Goal: Task Accomplishment & Management: Use online tool/utility

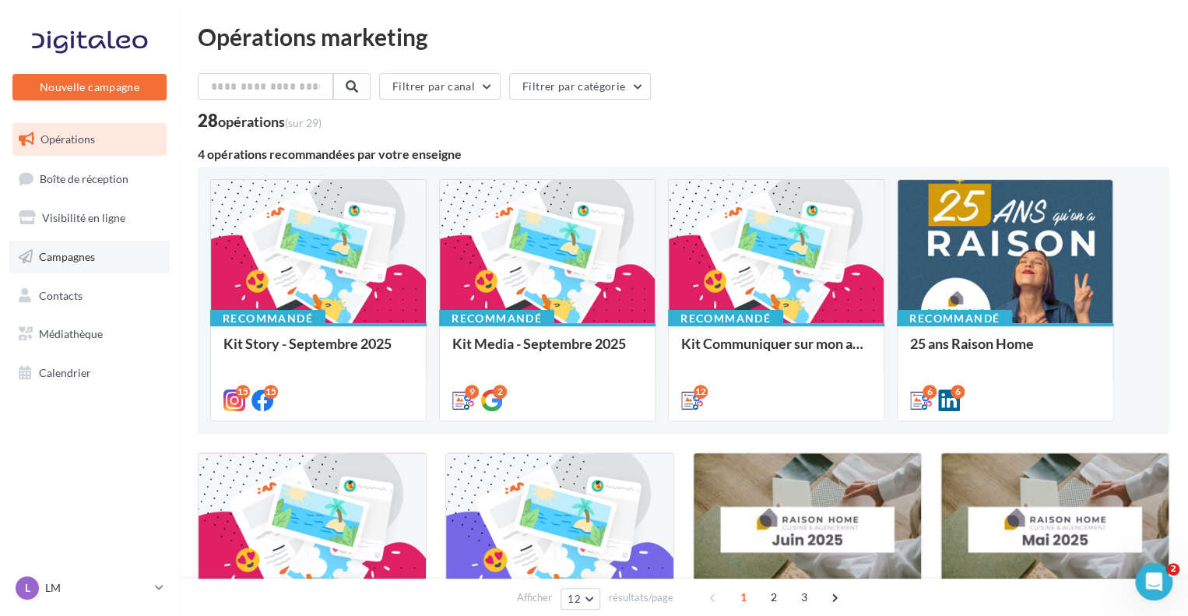
click at [95, 248] on link "Campagnes" at bounding box center [89, 257] width 160 height 33
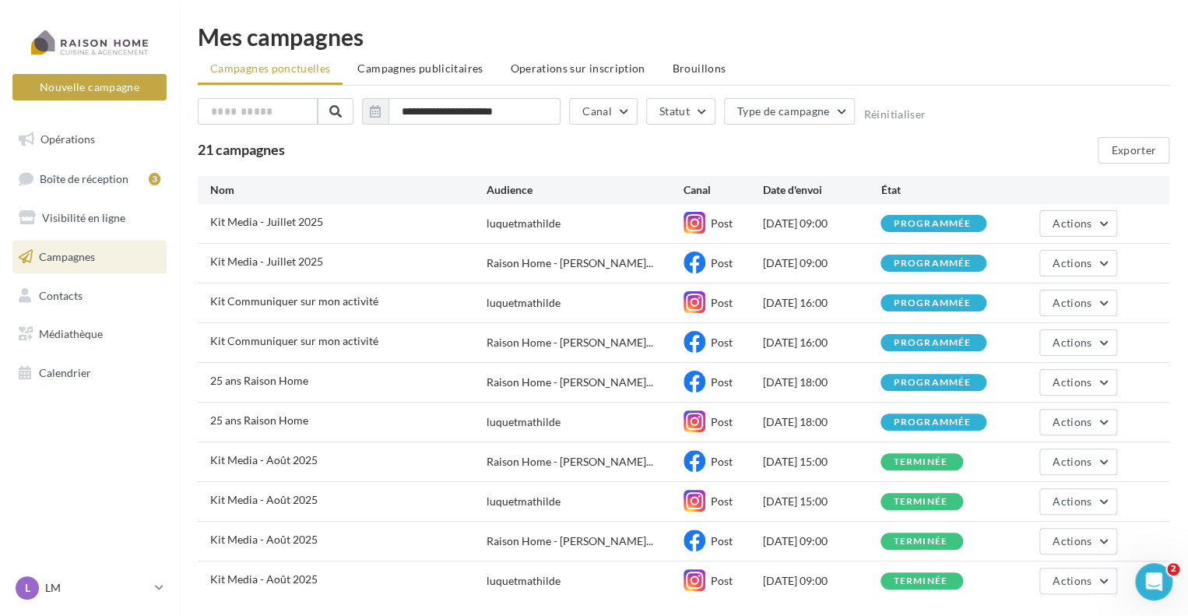
scroll to position [78, 0]
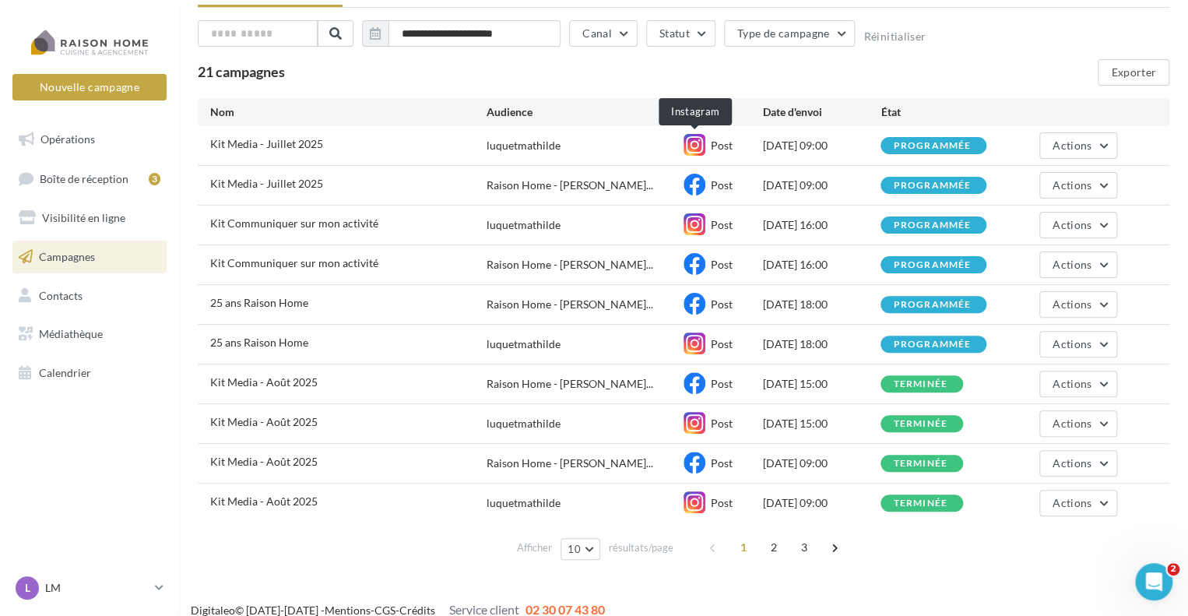
click at [692, 141] on icon at bounding box center [695, 145] width 22 height 22
click at [508, 145] on div "luquetmathilde" at bounding box center [524, 146] width 74 height 16
click at [275, 145] on span "Kit Media - Juillet 2025" at bounding box center [266, 143] width 113 height 13
click at [1105, 139] on button "Actions" at bounding box center [1078, 145] width 78 height 26
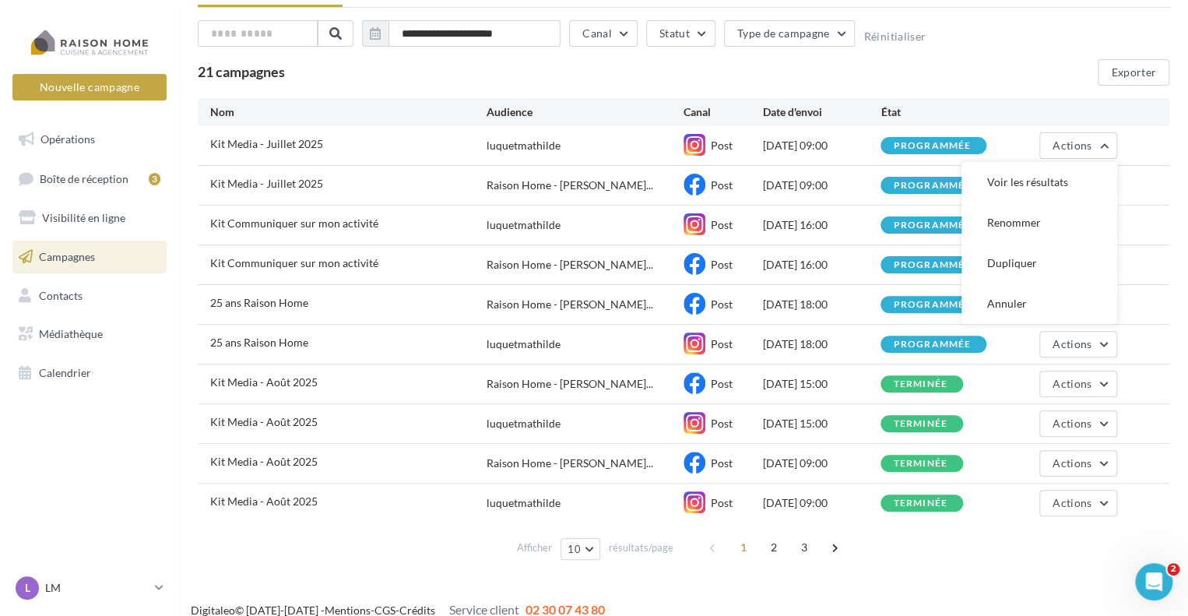
click at [1045, 71] on div "21 campagnes Exporter" at bounding box center [684, 72] width 972 height 26
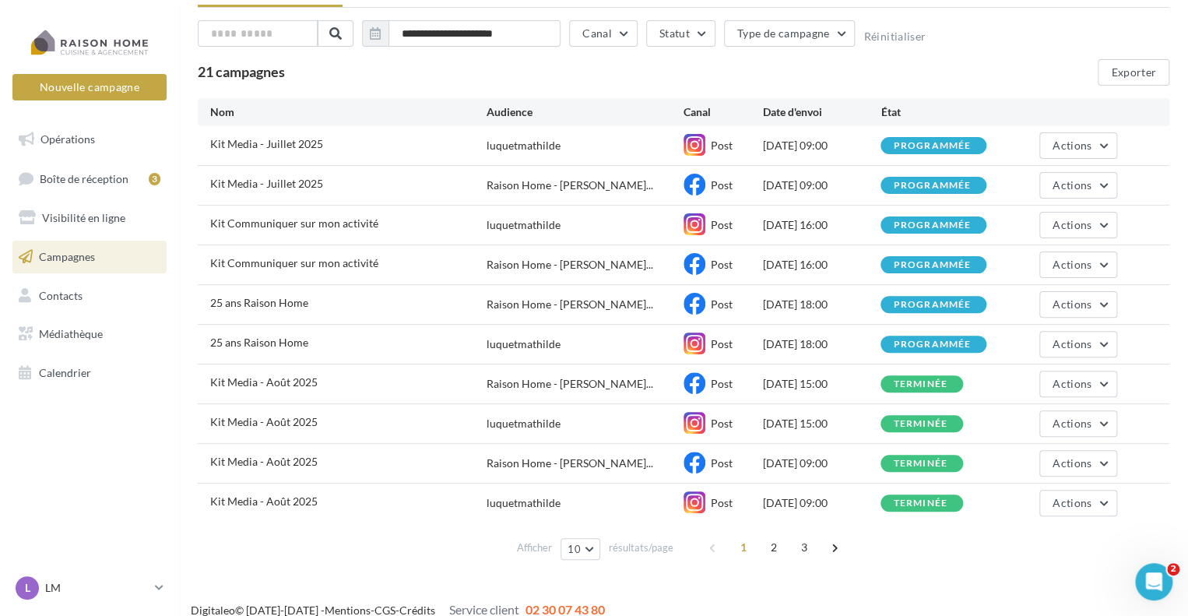
scroll to position [0, 0]
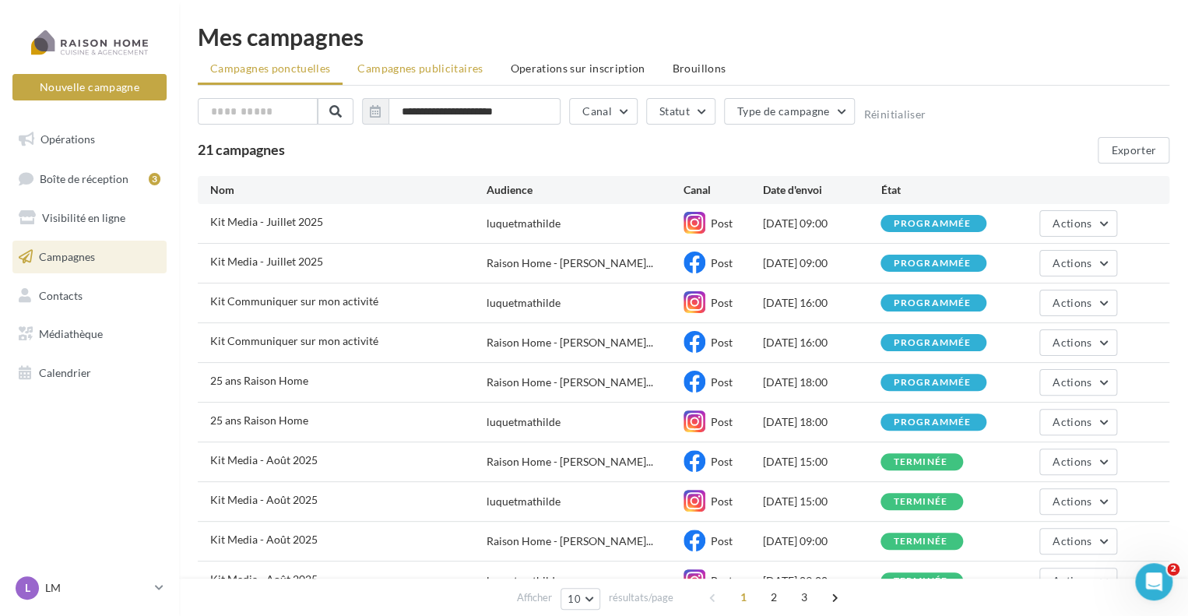
click at [480, 67] on li "Campagnes publicitaires" at bounding box center [420, 68] width 150 height 28
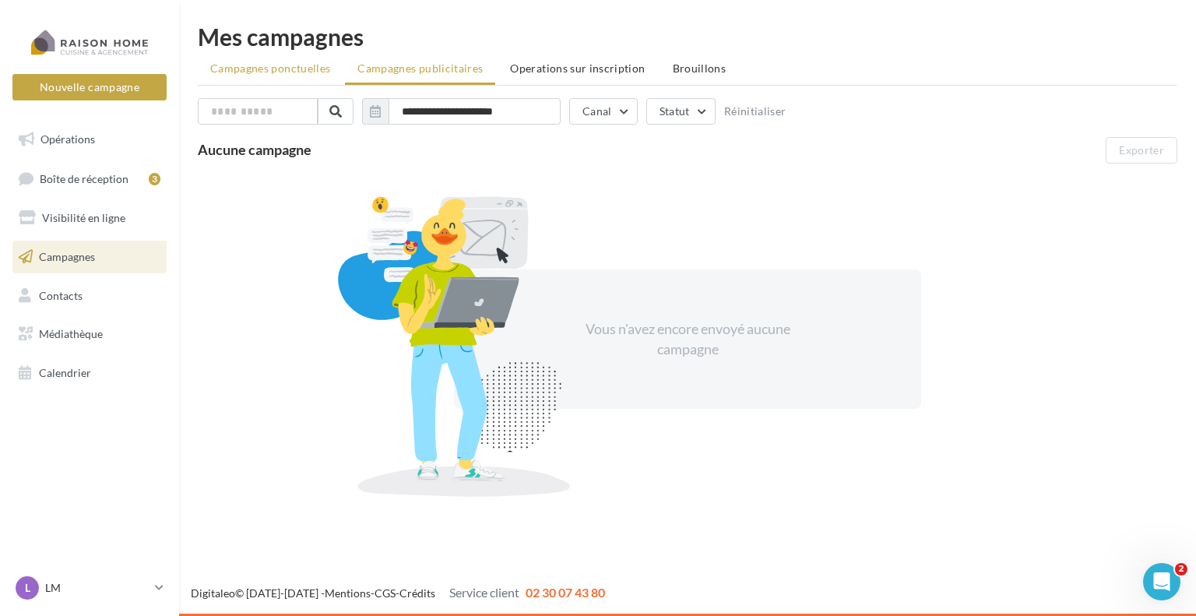
click at [300, 70] on span "Campagnes ponctuelles" at bounding box center [270, 68] width 120 height 13
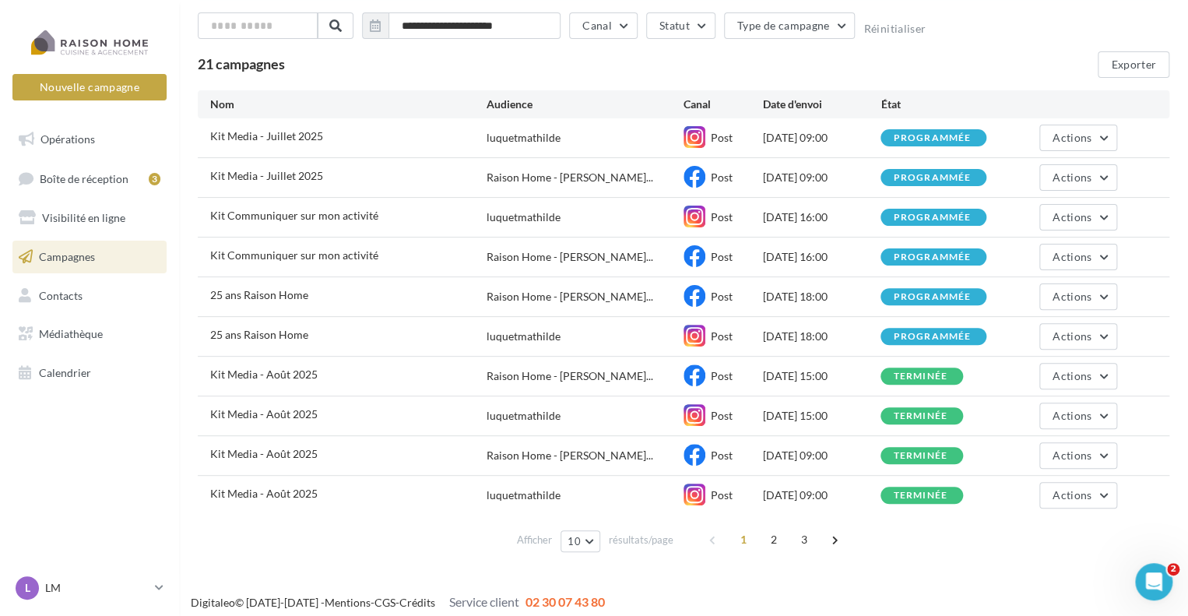
scroll to position [93, 0]
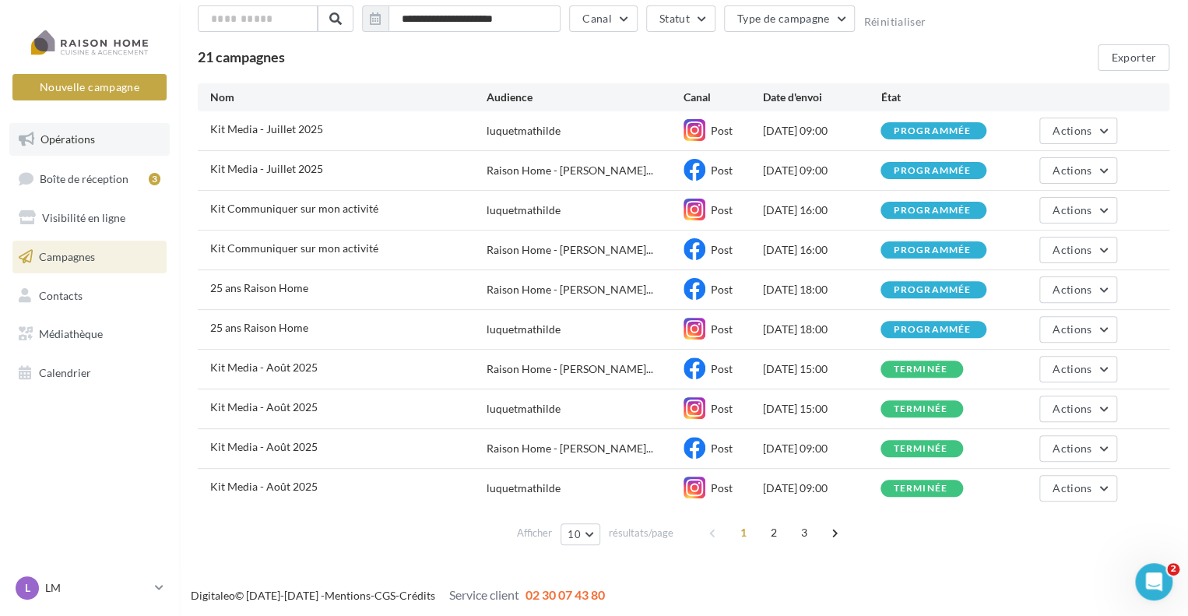
click at [81, 145] on span "Opérations" at bounding box center [67, 138] width 54 height 13
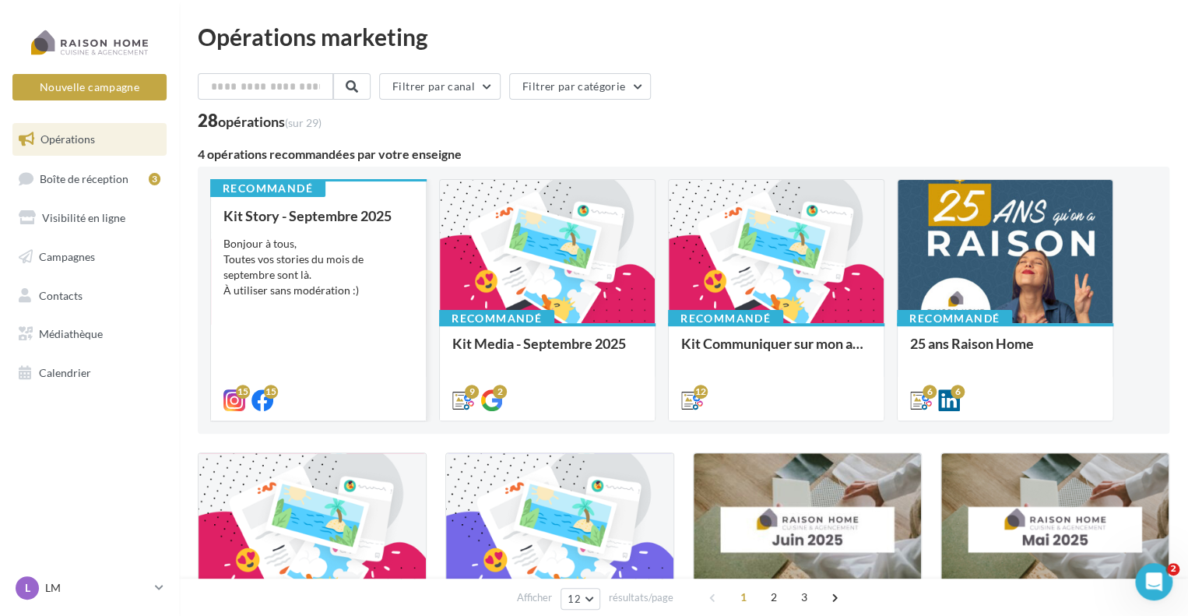
click at [361, 271] on div "Bonjour à tous, Toutes vos stories du mois de septembre sont là. À utiliser san…" at bounding box center [318, 267] width 190 height 62
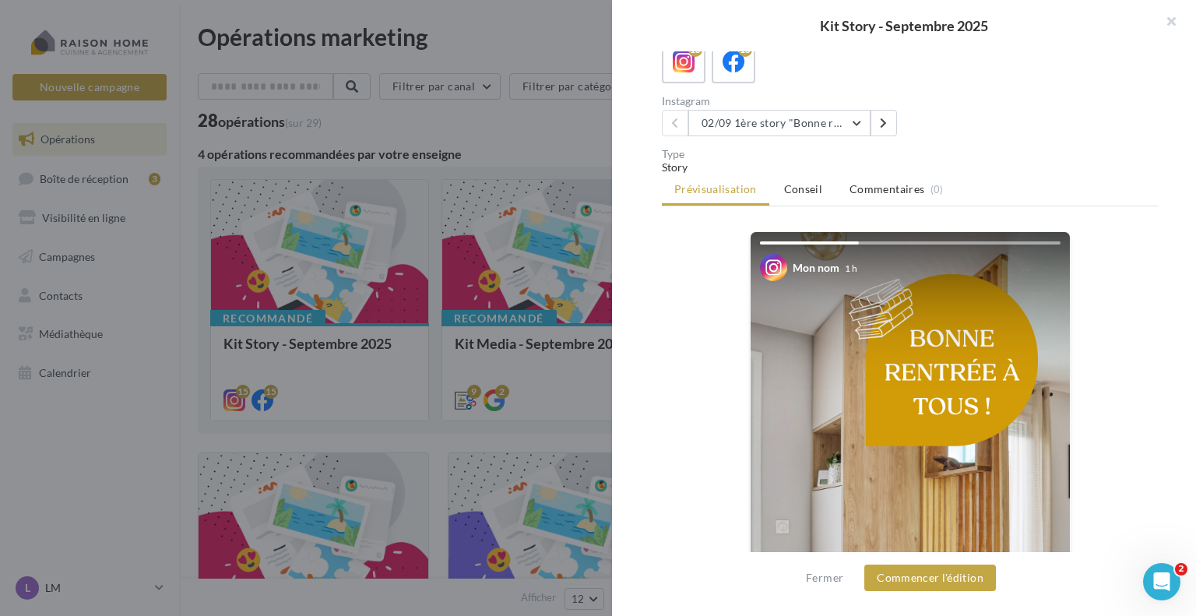
scroll to position [53, 0]
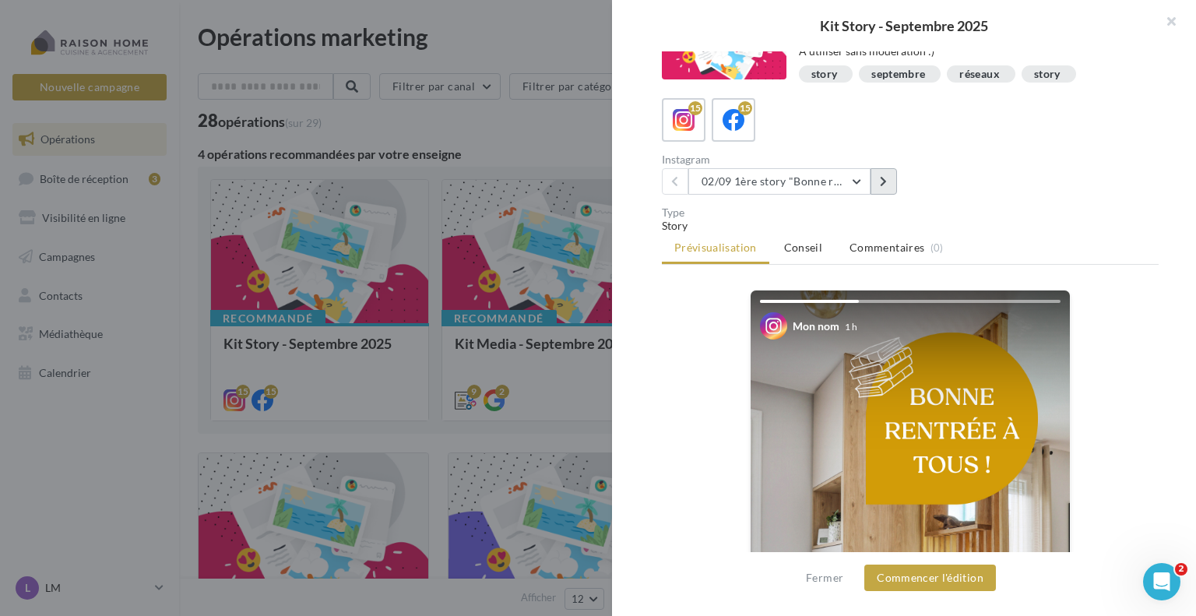
click at [881, 184] on icon at bounding box center [883, 181] width 7 height 11
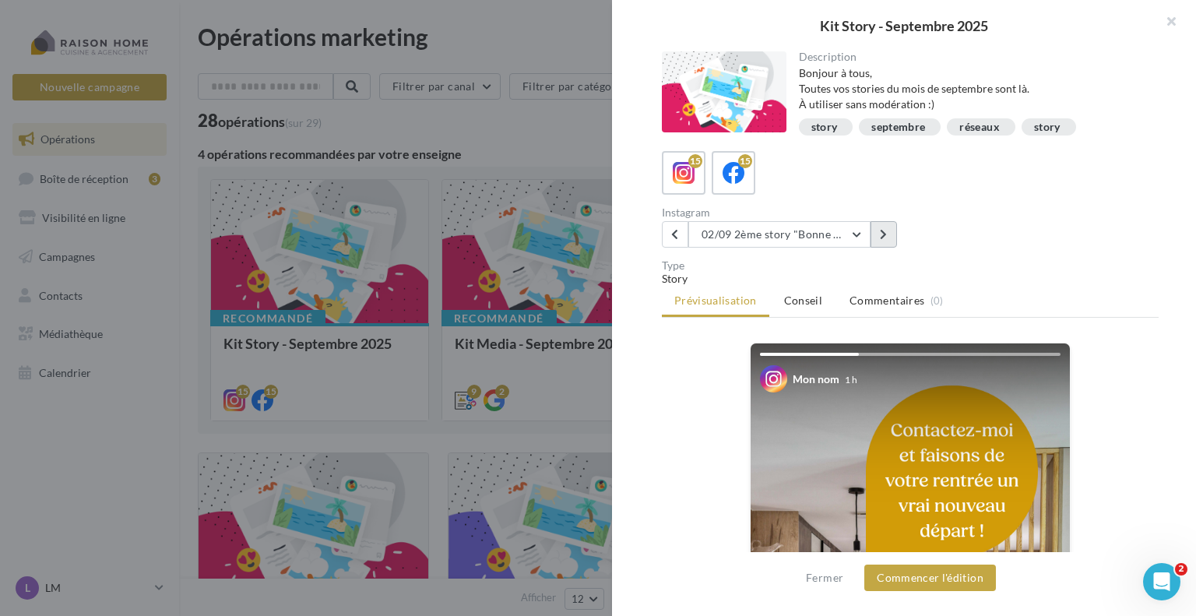
scroll to position [0, 0]
click at [873, 233] on button at bounding box center [883, 234] width 26 height 26
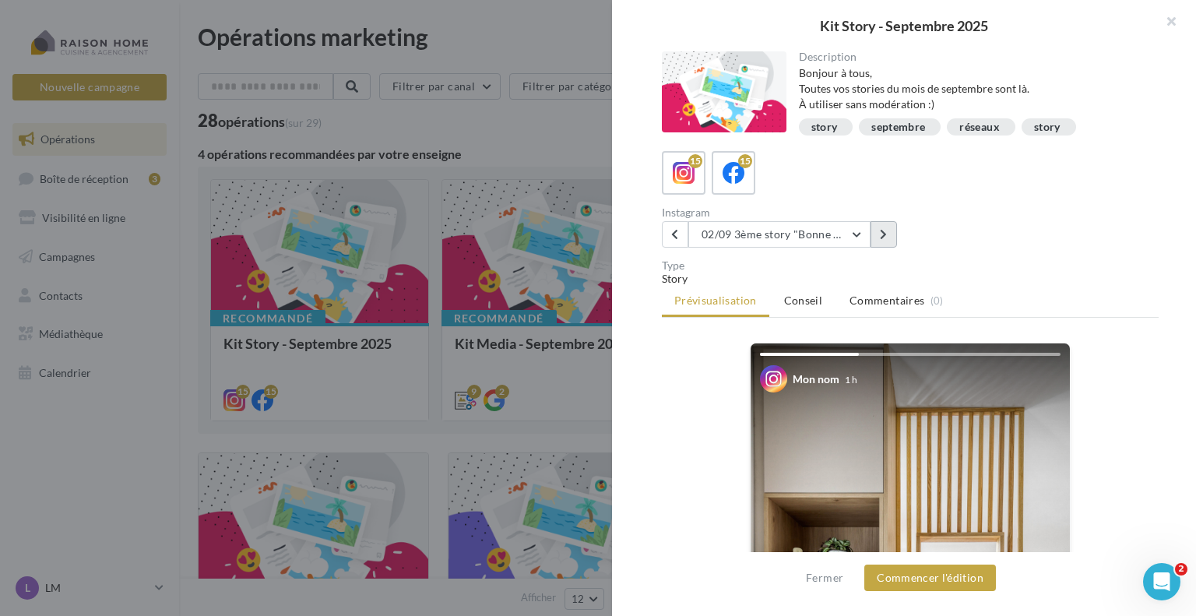
click at [875, 230] on button at bounding box center [883, 234] width 26 height 26
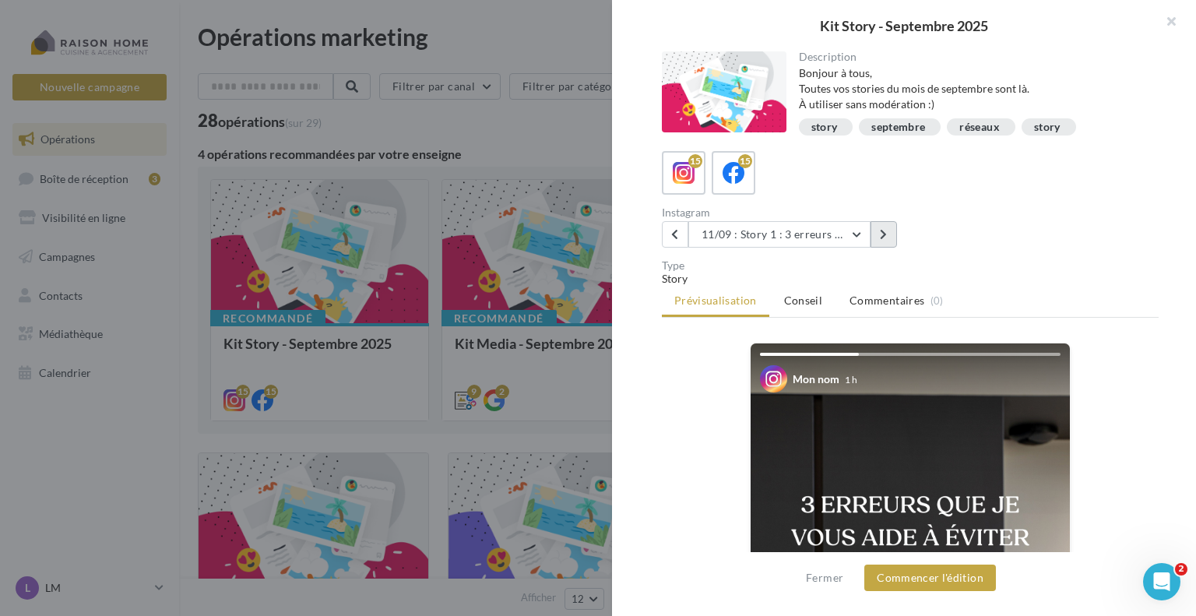
click at [876, 236] on button at bounding box center [883, 234] width 26 height 26
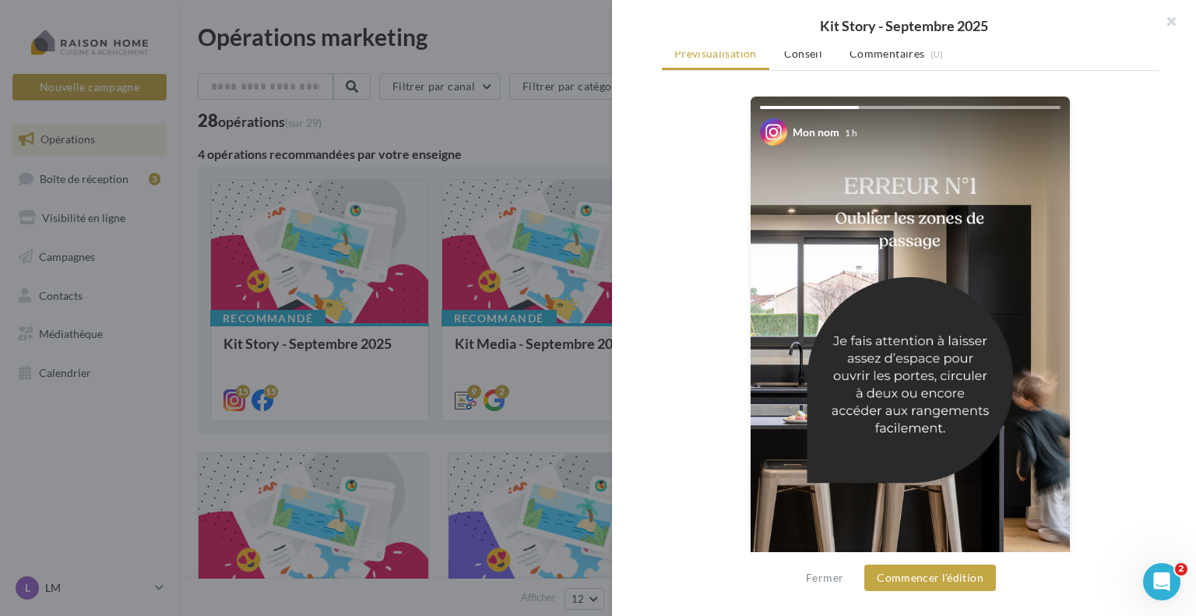
scroll to position [13, 0]
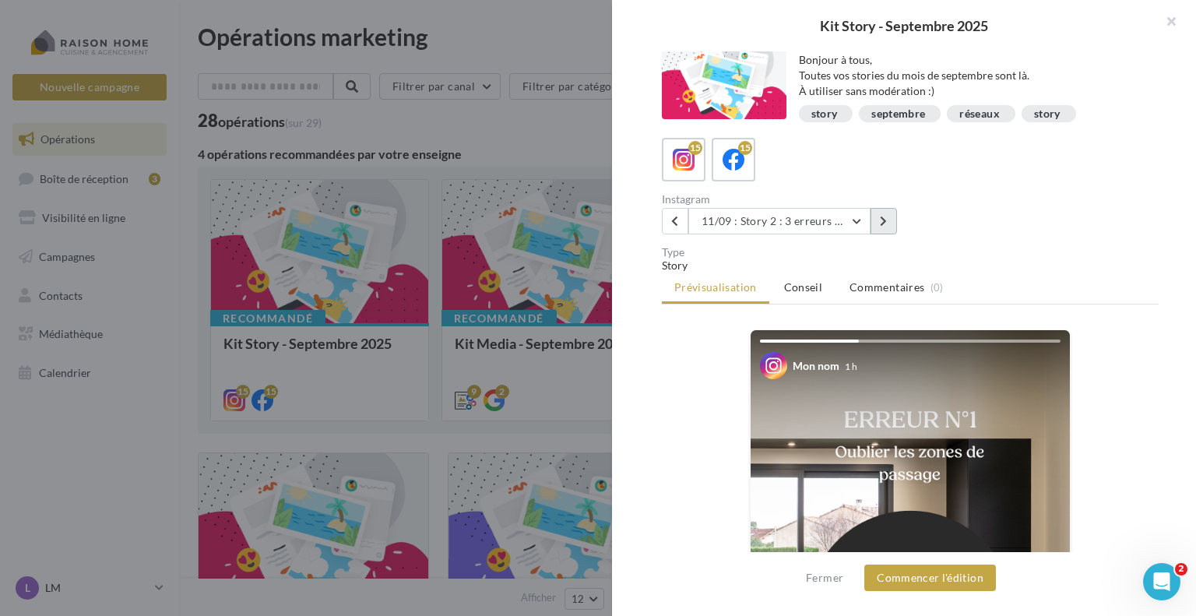
click at [880, 220] on icon at bounding box center [883, 221] width 7 height 11
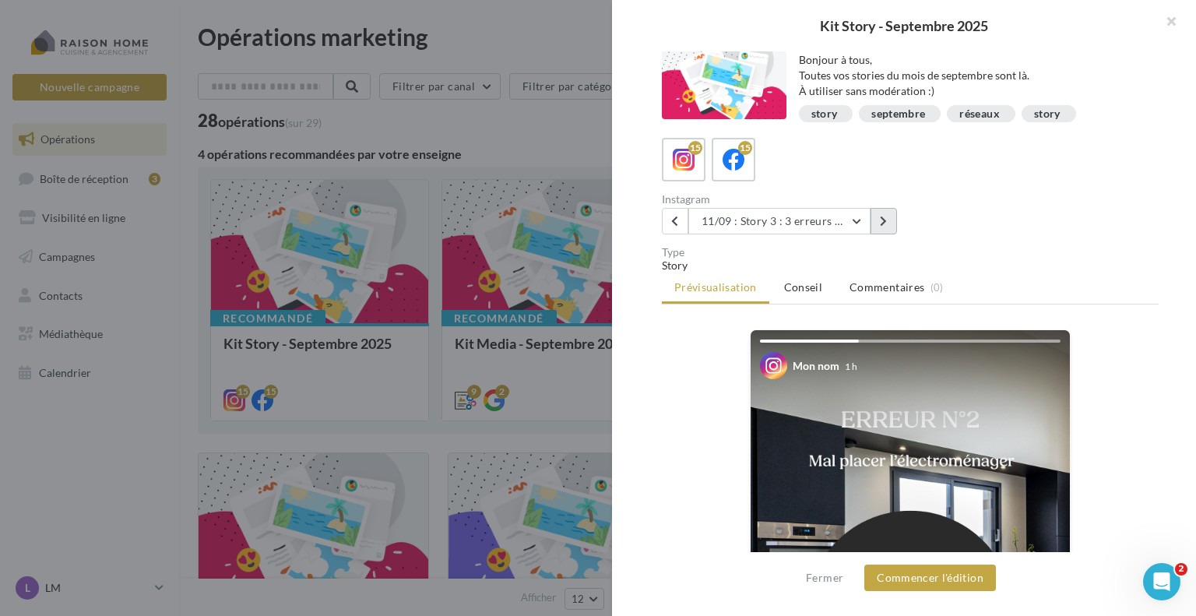
click at [880, 220] on icon at bounding box center [883, 221] width 7 height 11
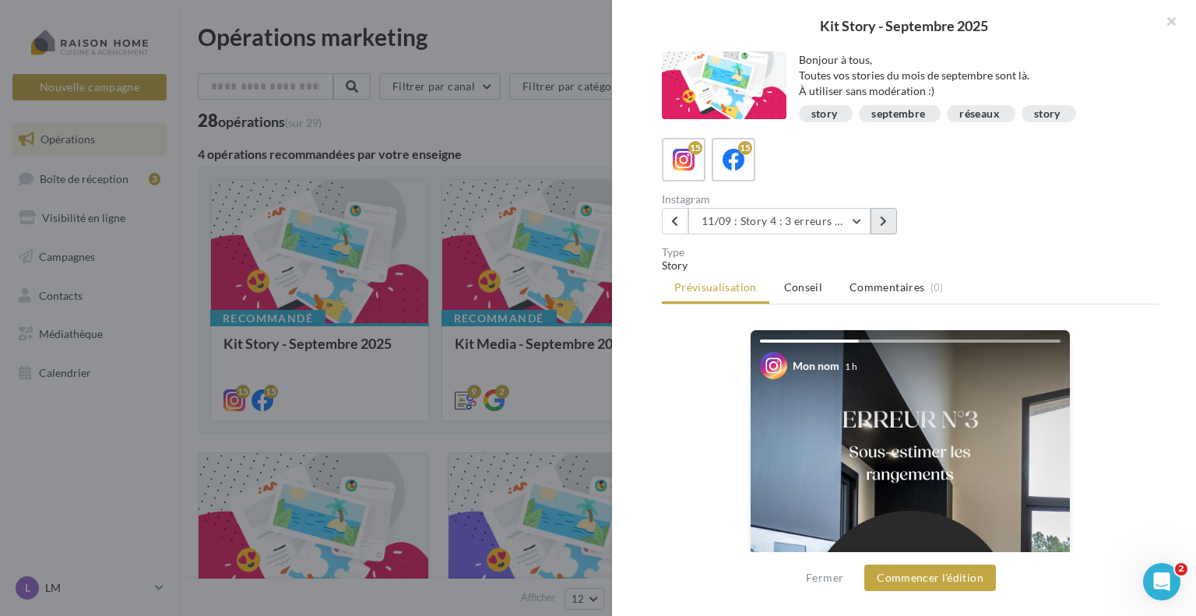
click at [880, 220] on icon at bounding box center [883, 221] width 7 height 11
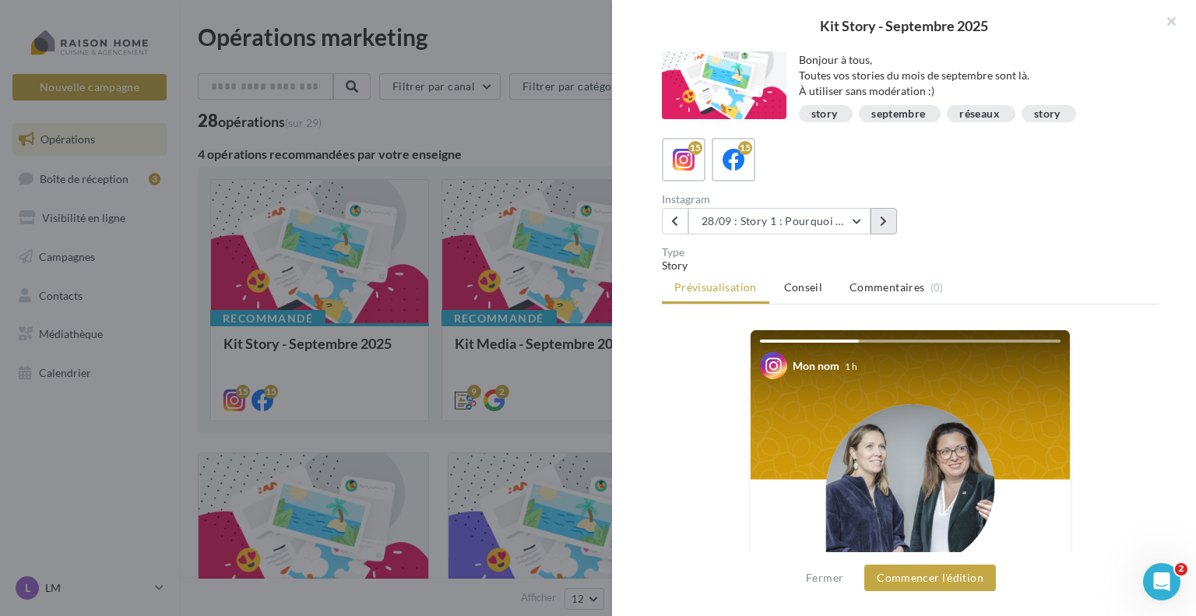
click at [882, 222] on icon at bounding box center [883, 221] width 7 height 11
click at [878, 217] on button at bounding box center [883, 221] width 26 height 26
click at [872, 220] on button at bounding box center [883, 221] width 26 height 26
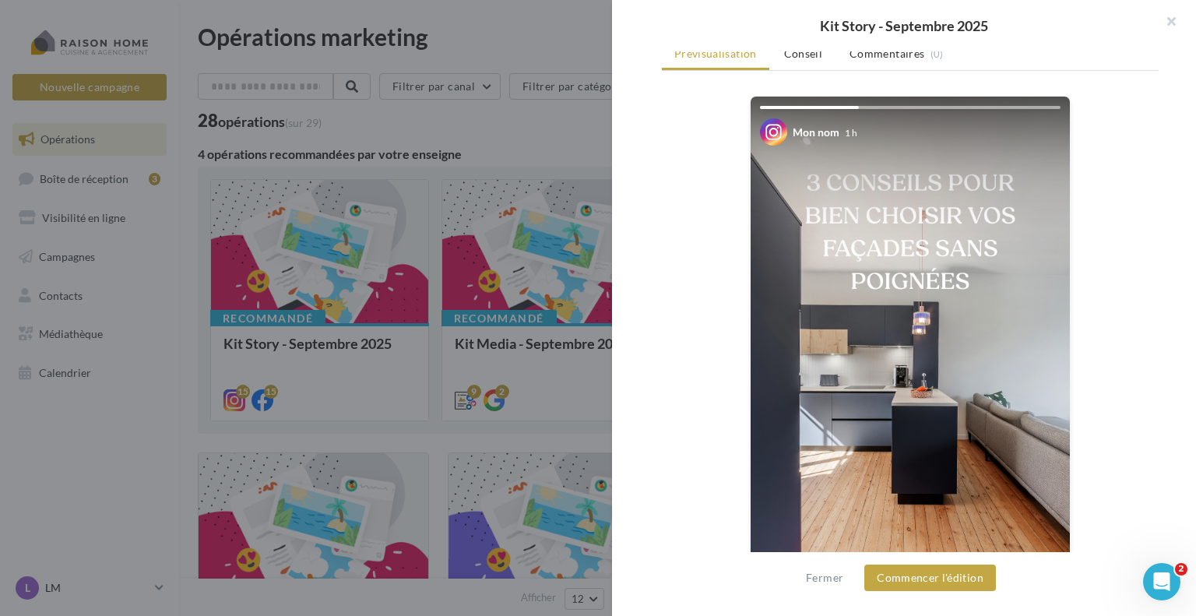
scroll to position [169, 0]
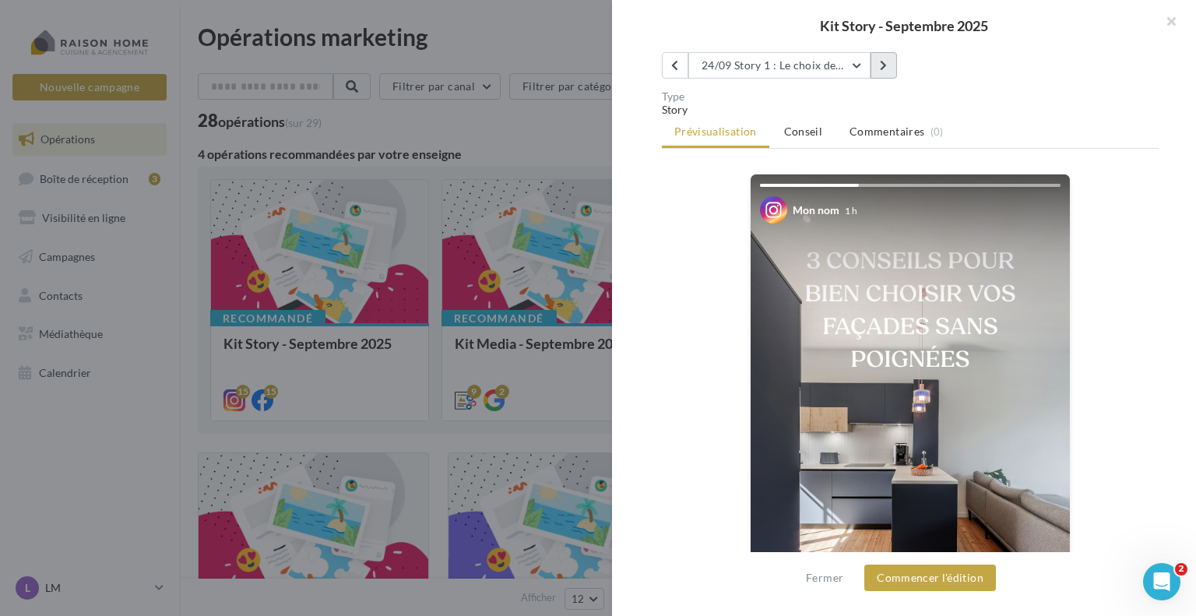
click at [883, 62] on icon at bounding box center [883, 65] width 7 height 11
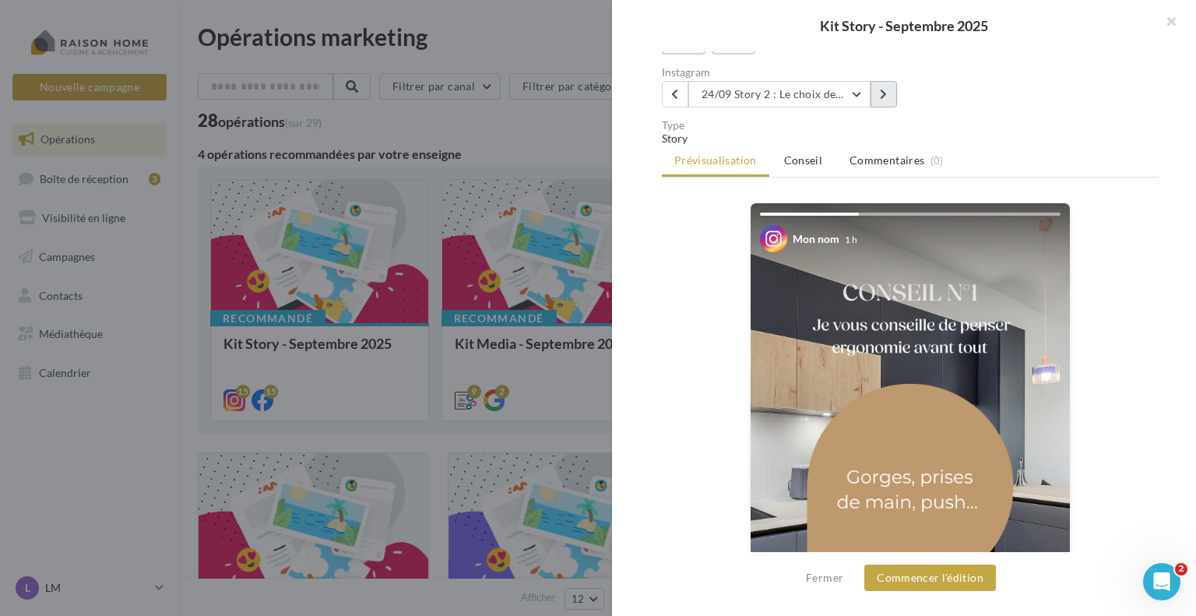
scroll to position [53, 0]
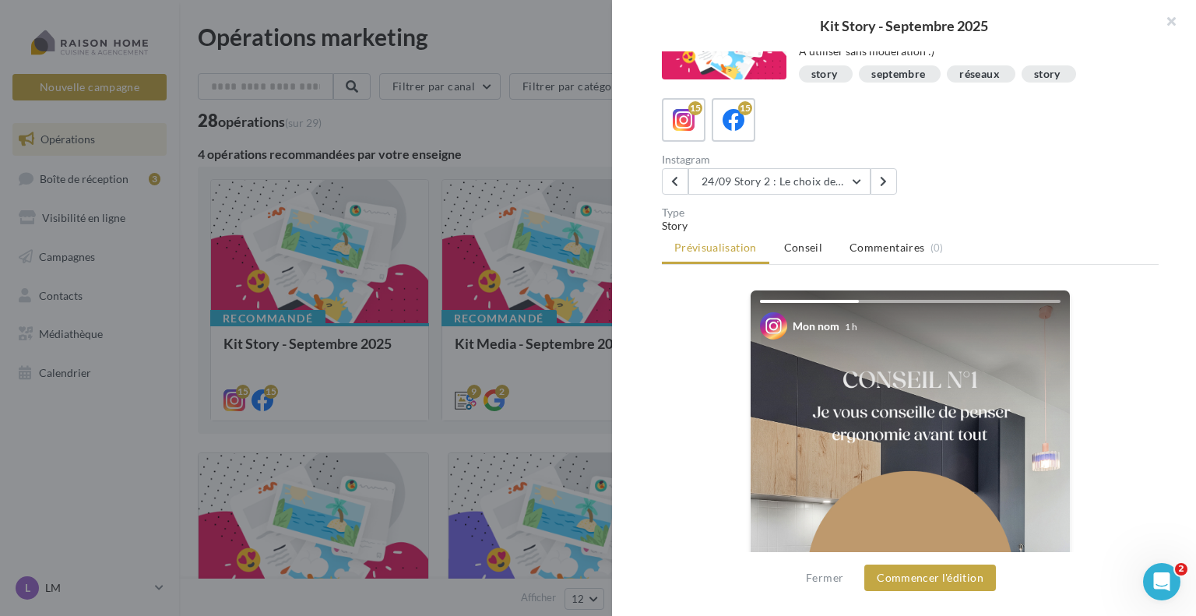
click at [884, 164] on div "Instagram 24/09 Story 2 : Le choix des façades sans poignées 02/09 1ère story "…" at bounding box center [789, 174] width 255 height 40
click at [884, 174] on button at bounding box center [883, 181] width 26 height 26
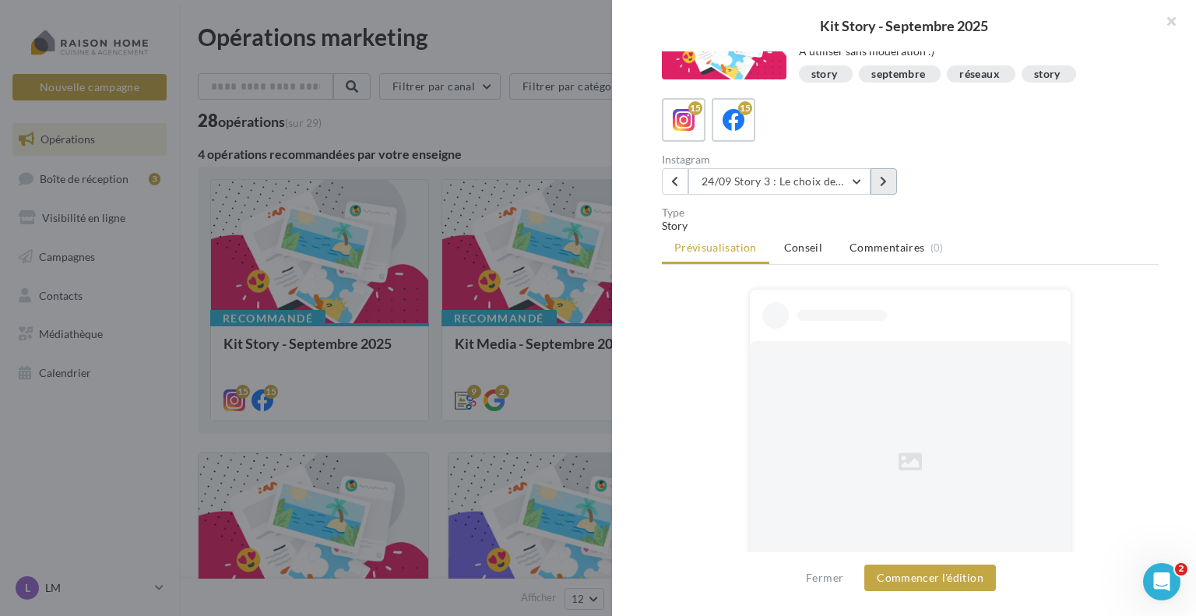
click at [884, 174] on button at bounding box center [883, 181] width 26 height 26
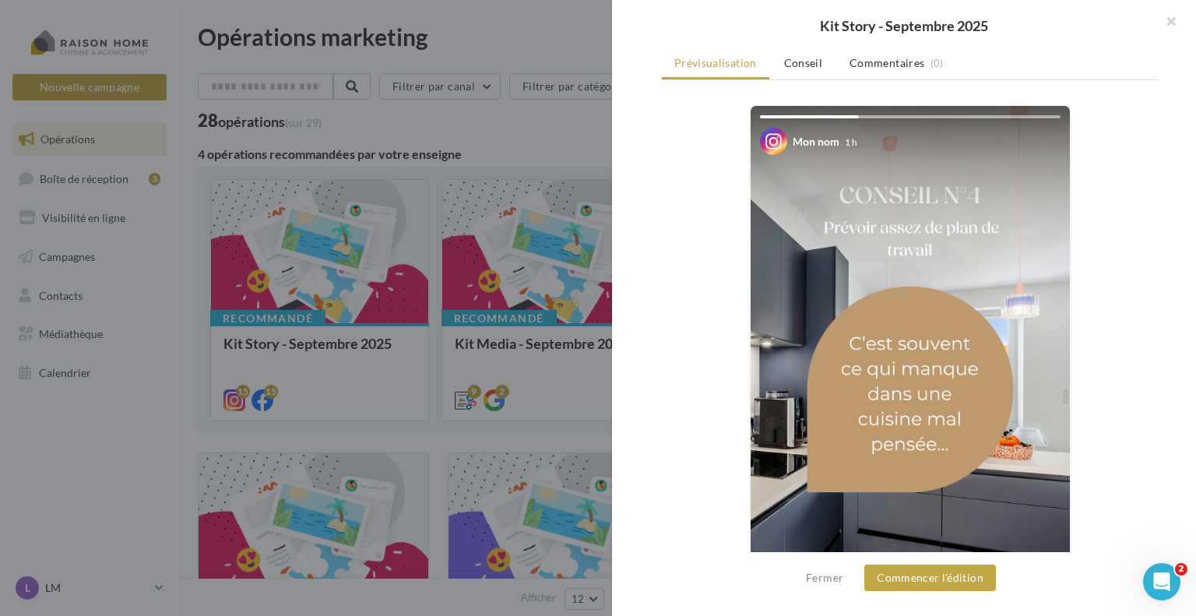
scroll to position [0, 0]
